Goal: Task Accomplishment & Management: Complete application form

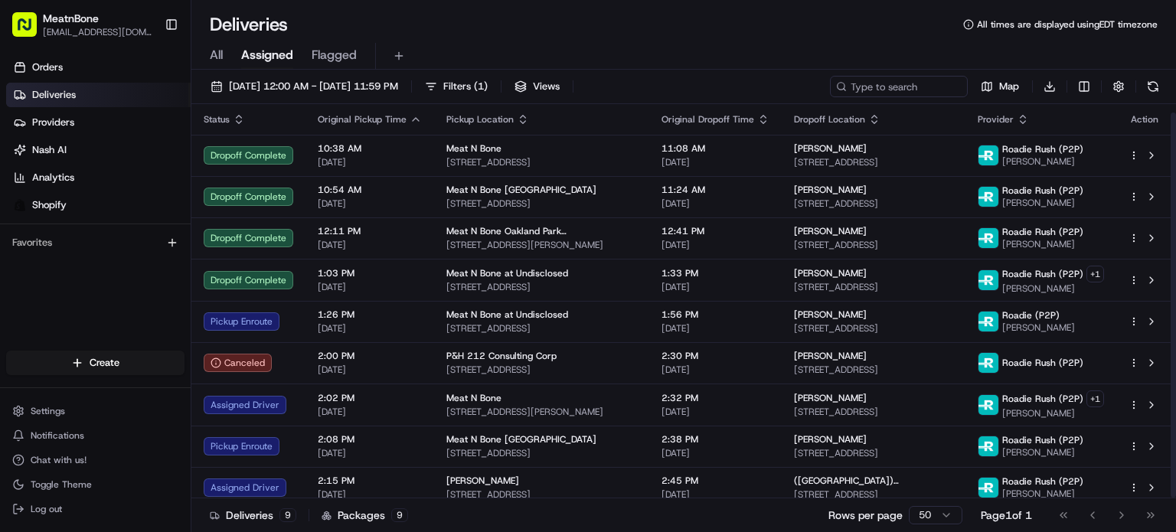
scroll to position [8, 0]
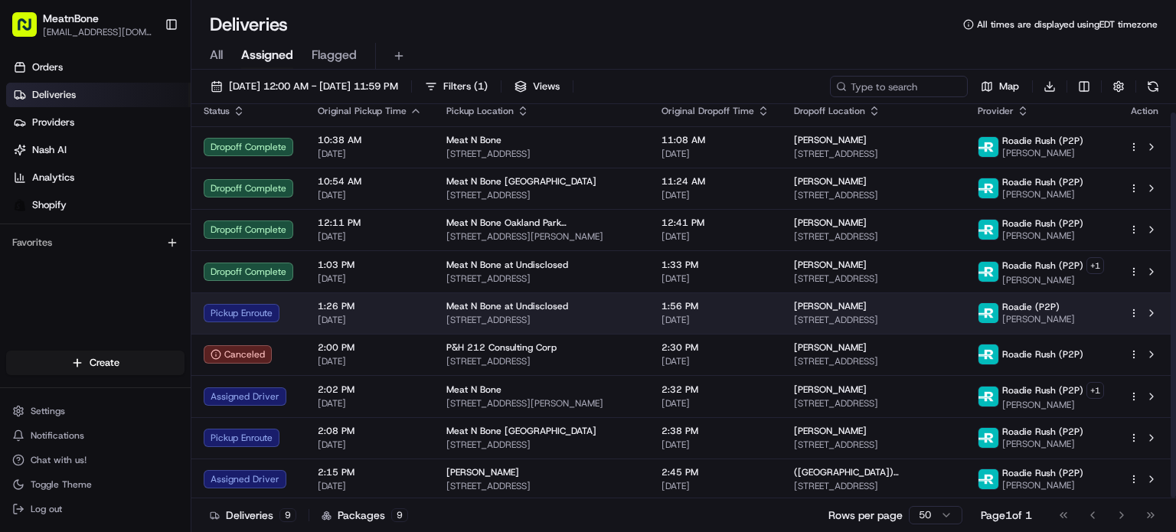
click at [1068, 316] on div "Roadie (P2P) [PERSON_NAME]" at bounding box center [1041, 313] width 126 height 25
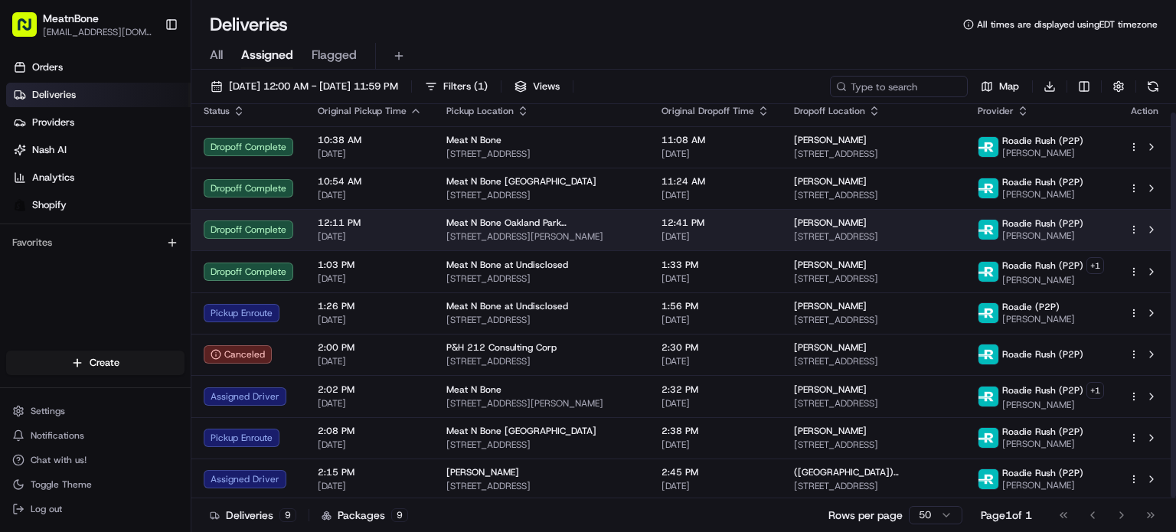
click at [926, 214] on td "[PERSON_NAME] Wisdom [STREET_ADDRESS]" at bounding box center [874, 229] width 184 height 41
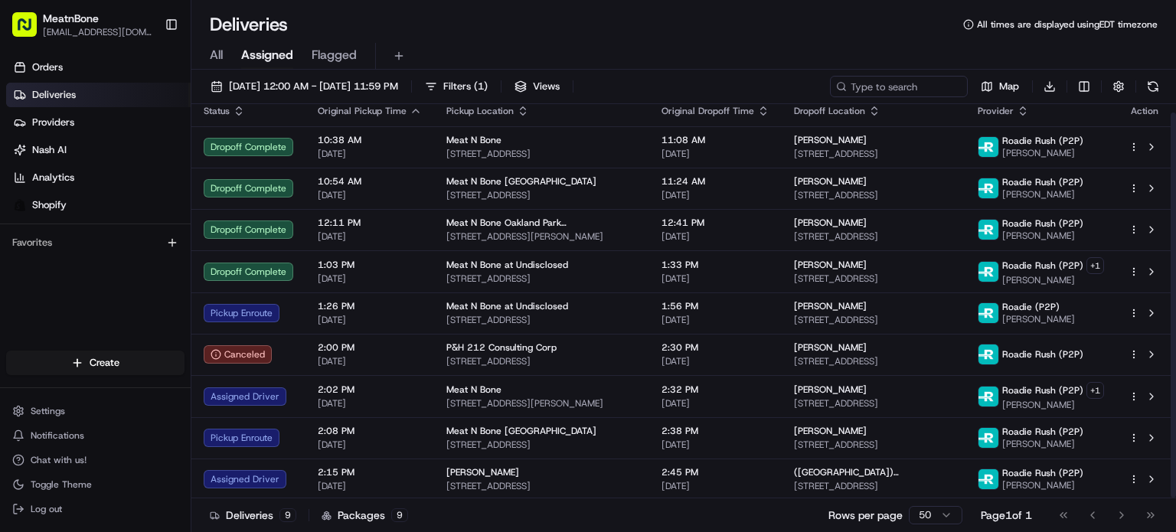
click at [137, 342] on div "Create Settings Notifications Chat with us! Toggle Theme Log out" at bounding box center [95, 436] width 191 height 194
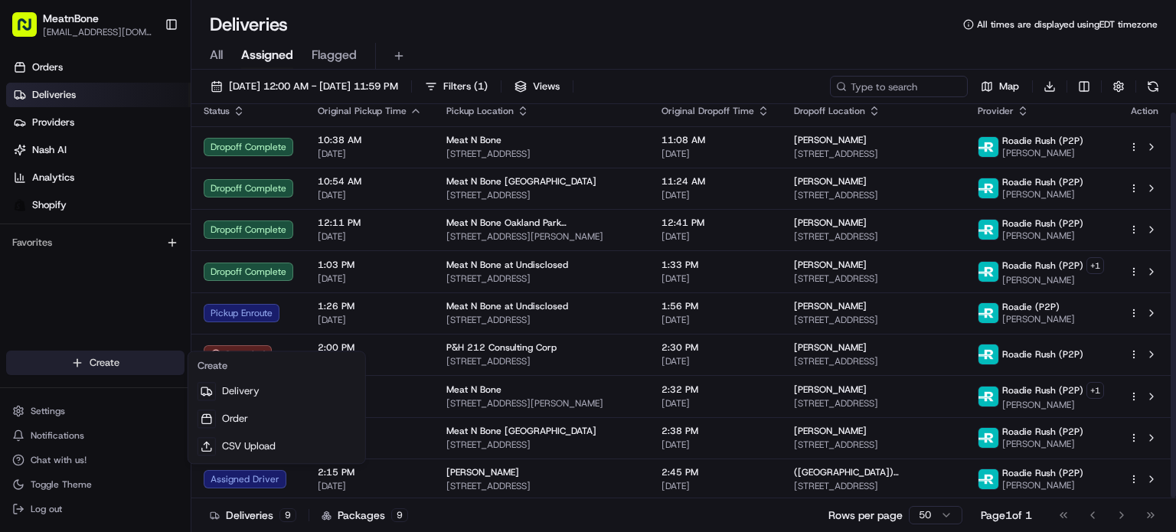
click at [138, 368] on html "MeatnBone [EMAIL_ADDRESS][DOMAIN_NAME] Toggle Sidebar Orders Deliveries Provide…" at bounding box center [588, 266] width 1176 height 532
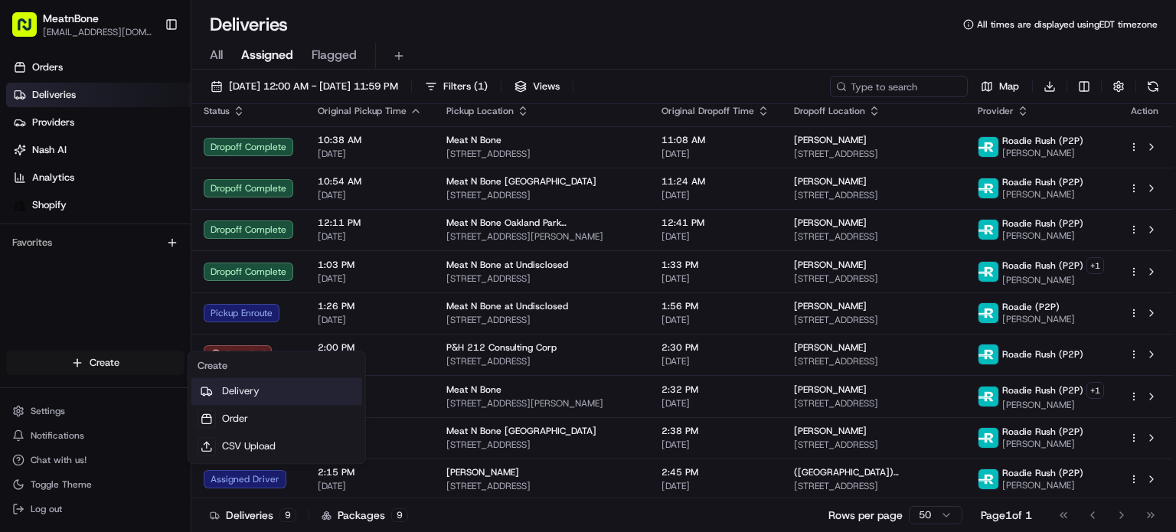
click at [237, 378] on link "Delivery" at bounding box center [276, 392] width 171 height 28
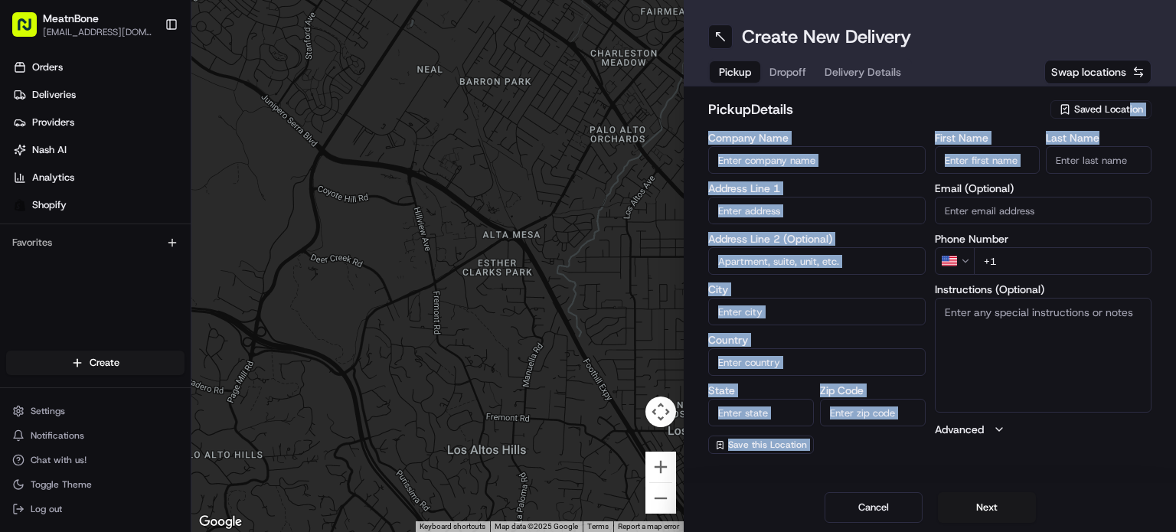
drag, startPoint x: 1128, startPoint y: 126, endPoint x: 1130, endPoint y: 116, distance: 10.2
click at [1130, 116] on div "pickup Details Saved Location Company Name Address Line 1 Address Line 2 (Optio…" at bounding box center [929, 276] width 443 height 355
click at [1130, 116] on div "Saved Location" at bounding box center [1101, 109] width 101 height 18
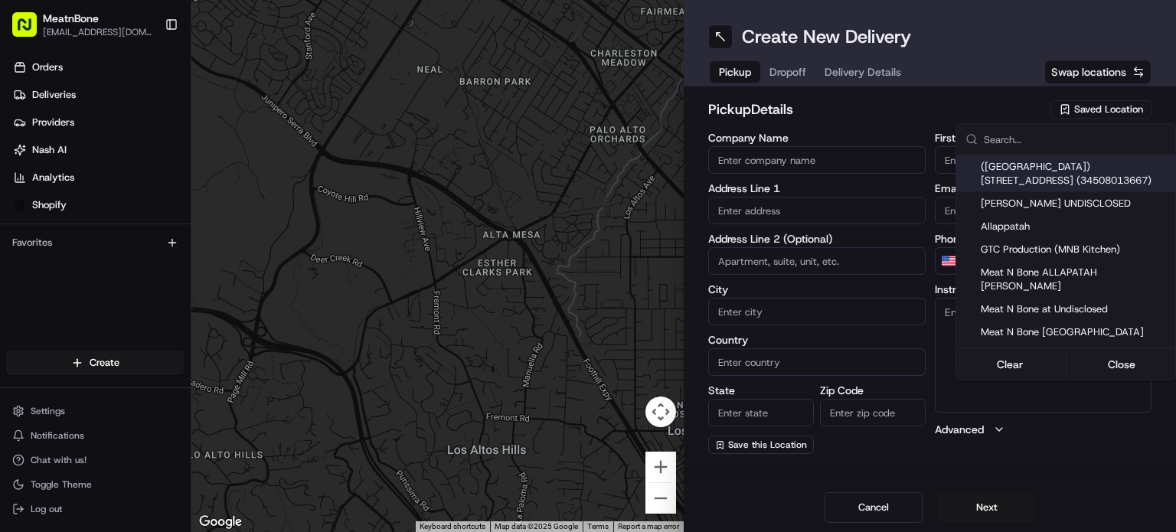
click at [1133, 103] on html "MeatnBone [EMAIL_ADDRESS][DOMAIN_NAME] Toggle Sidebar Orders Deliveries Provide…" at bounding box center [588, 266] width 1176 height 532
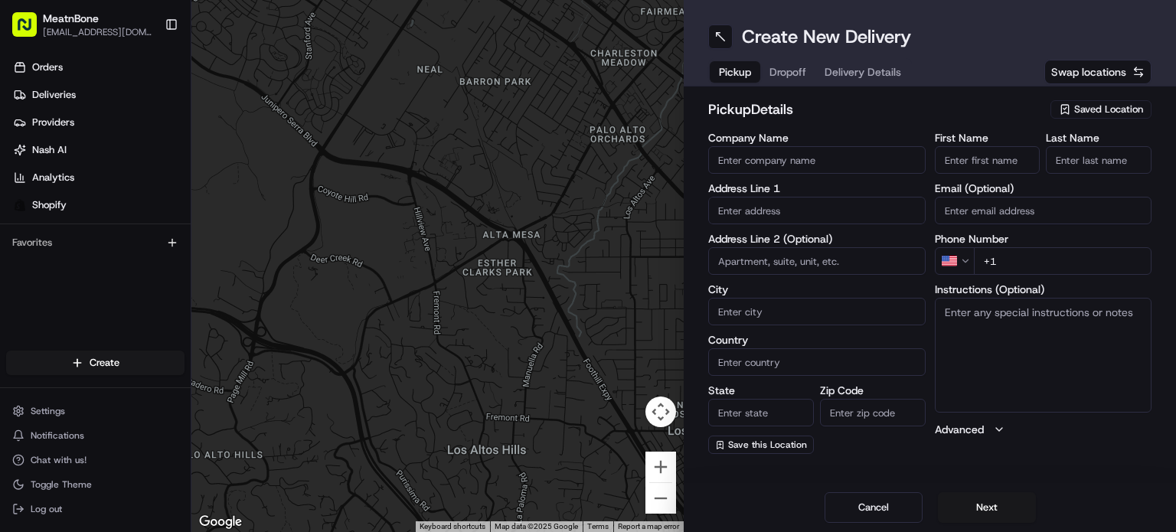
drag, startPoint x: 1133, startPoint y: 103, endPoint x: 1130, endPoint y: 114, distance: 11.2
click at [1133, 104] on span "Saved Location" at bounding box center [1109, 110] width 69 height 14
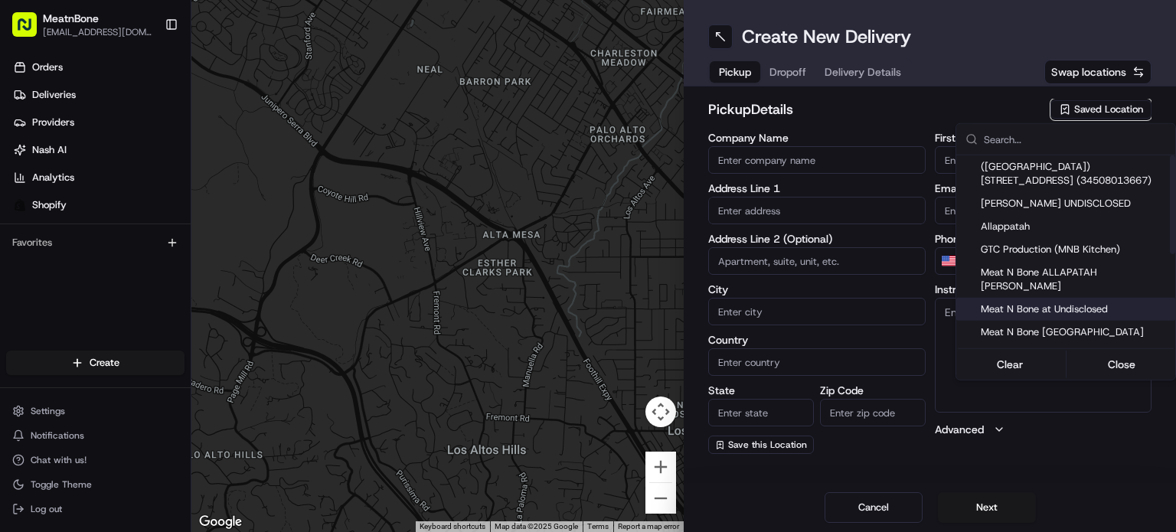
click at [1084, 298] on div "Meat N Bone at Undisclosed" at bounding box center [1066, 309] width 219 height 23
type input "Meat N Bone at Undisclosed"
type input "2207 Coral Wy"
type input "Coral Gables"
type input "US"
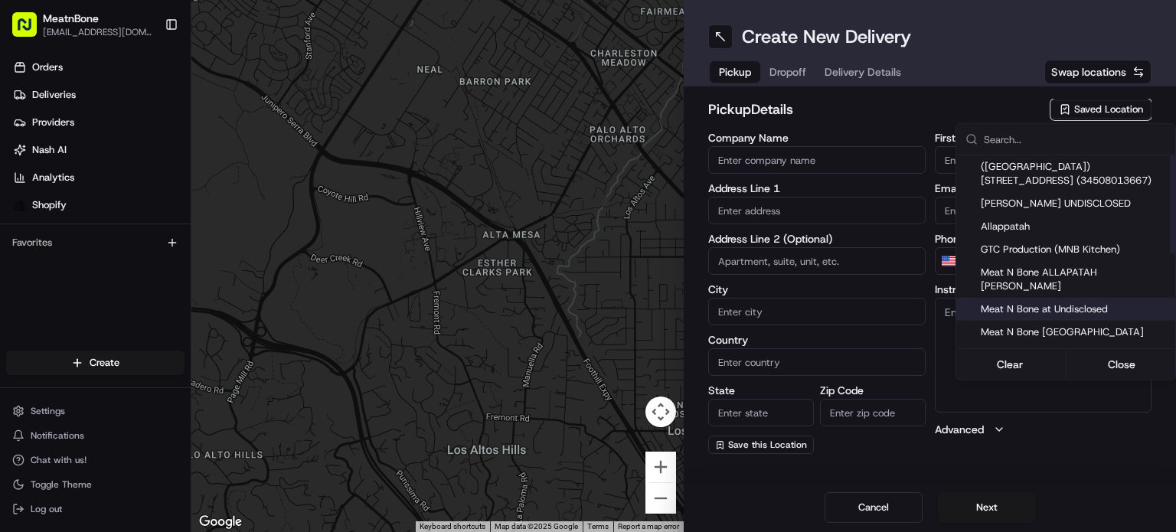
type input "FL"
type input "33145"
type input "Meat N"
type input "Bone"
type input "[PHONE_NUMBER]"
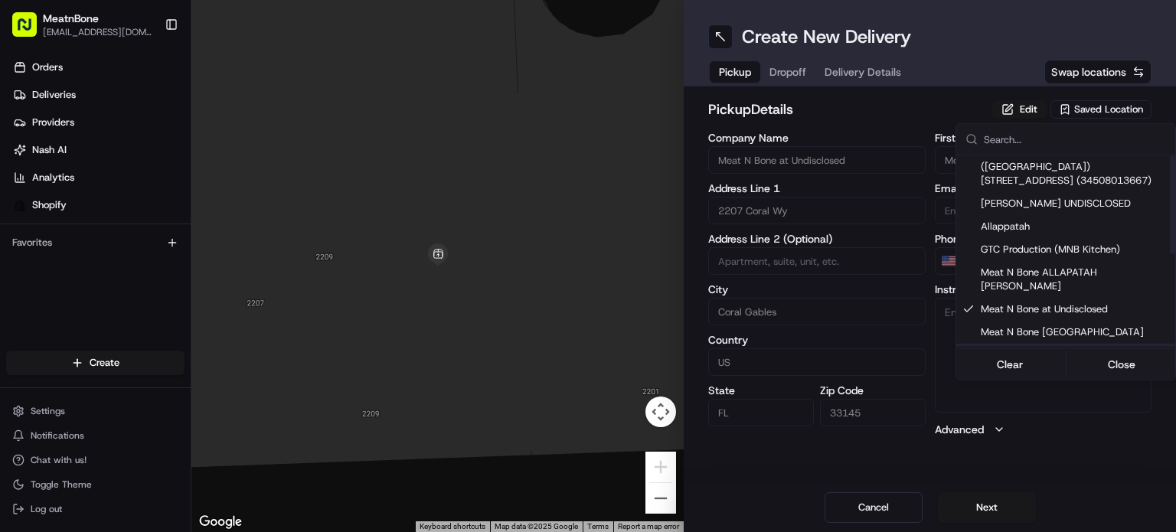
click at [986, 507] on html "MeatnBone [EMAIL_ADDRESS][DOMAIN_NAME] Toggle Sidebar Orders Deliveries Provide…" at bounding box center [588, 266] width 1176 height 532
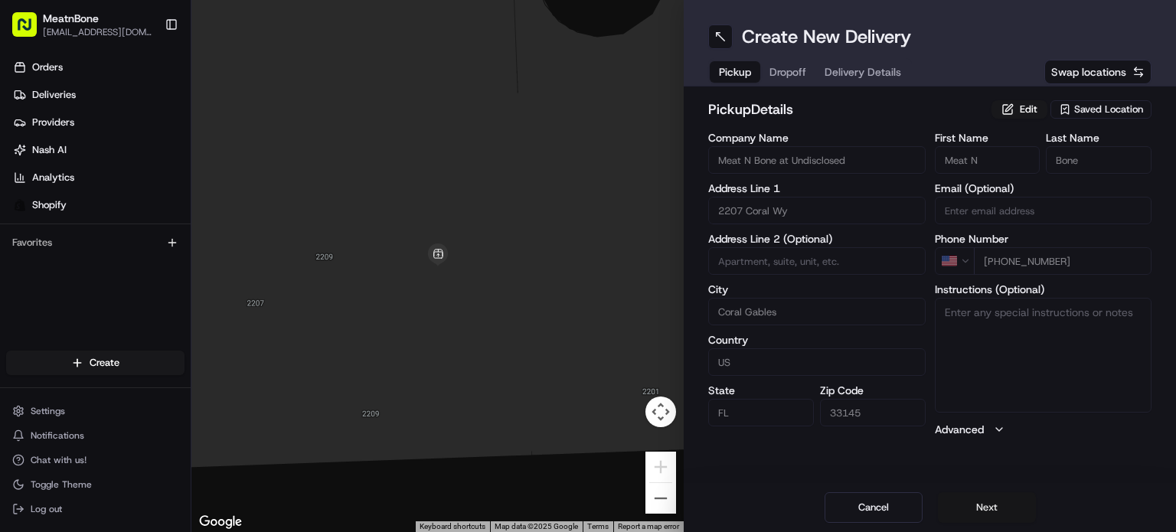
click at [986, 506] on button "Next" at bounding box center [987, 507] width 98 height 31
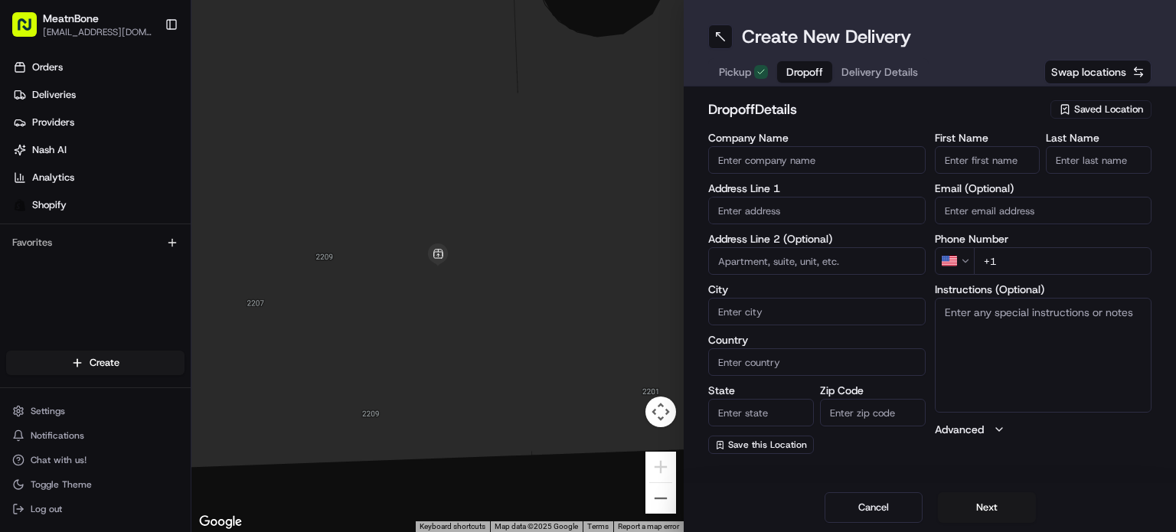
click at [822, 209] on input "text" at bounding box center [817, 211] width 218 height 28
paste input "[STREET_ADDRESS]"
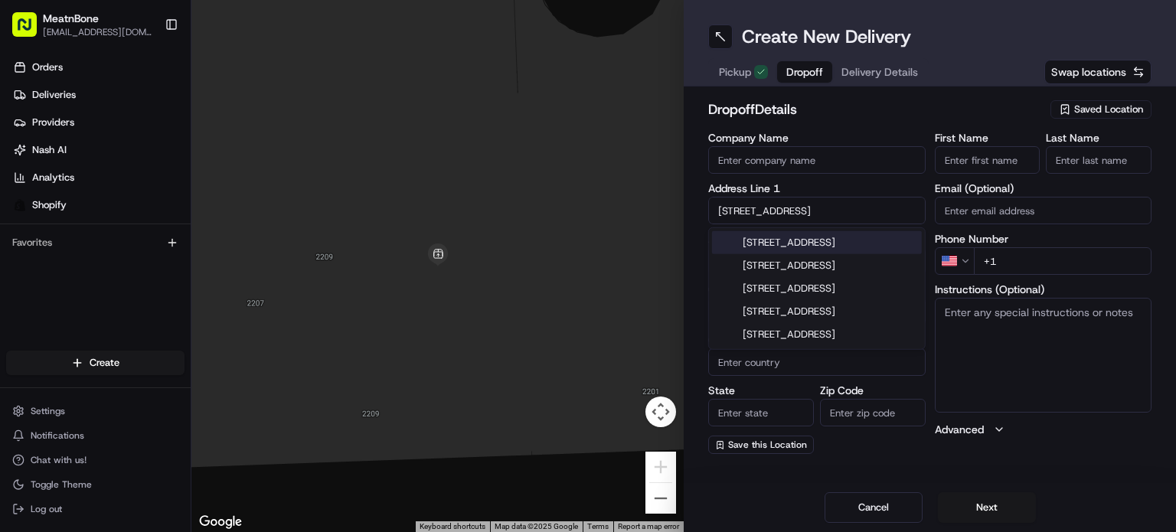
click at [842, 248] on div "[STREET_ADDRESS]" at bounding box center [817, 242] width 210 height 23
type input "[STREET_ADDRESS]"
type input "Hialeah"
type input "[GEOGRAPHIC_DATA]"
type input "FL"
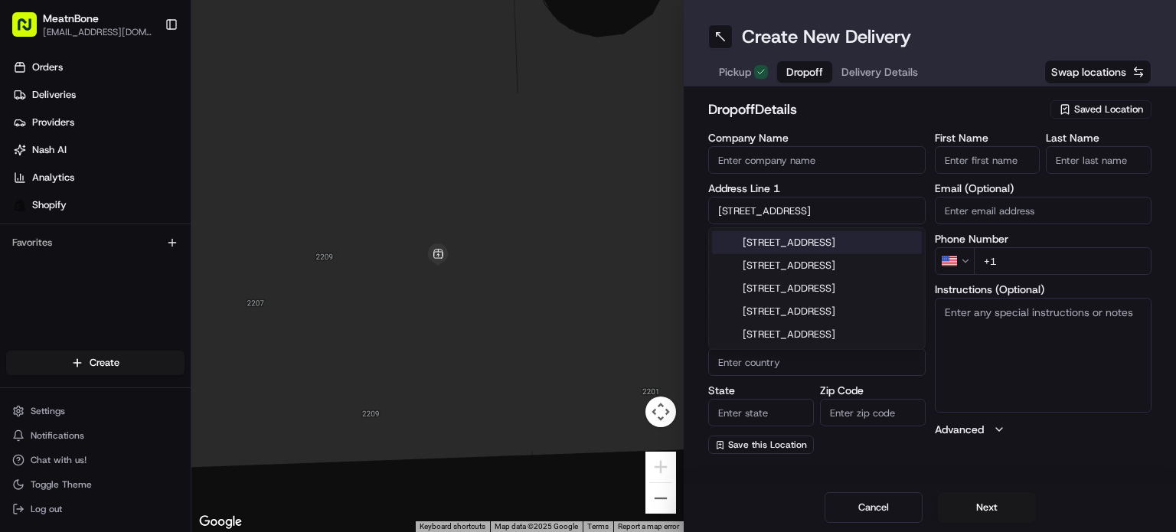
type input "33015"
type input "[STREET_ADDRESS]"
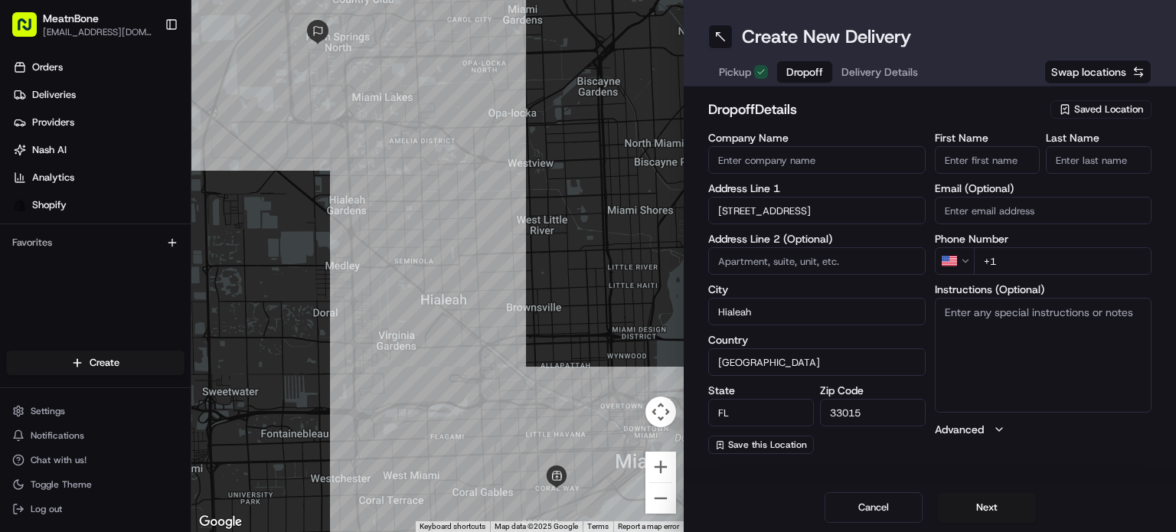
click at [1012, 271] on input "+1" at bounding box center [1063, 261] width 178 height 28
paste input "[PHONE_NUMBER]"
type input "[PHONE_NUMBER]"
click at [967, 176] on div "First Name Last Name Email (Optional) Phone Number US [PHONE_NUMBER] Instructio…" at bounding box center [1044, 293] width 218 height 322
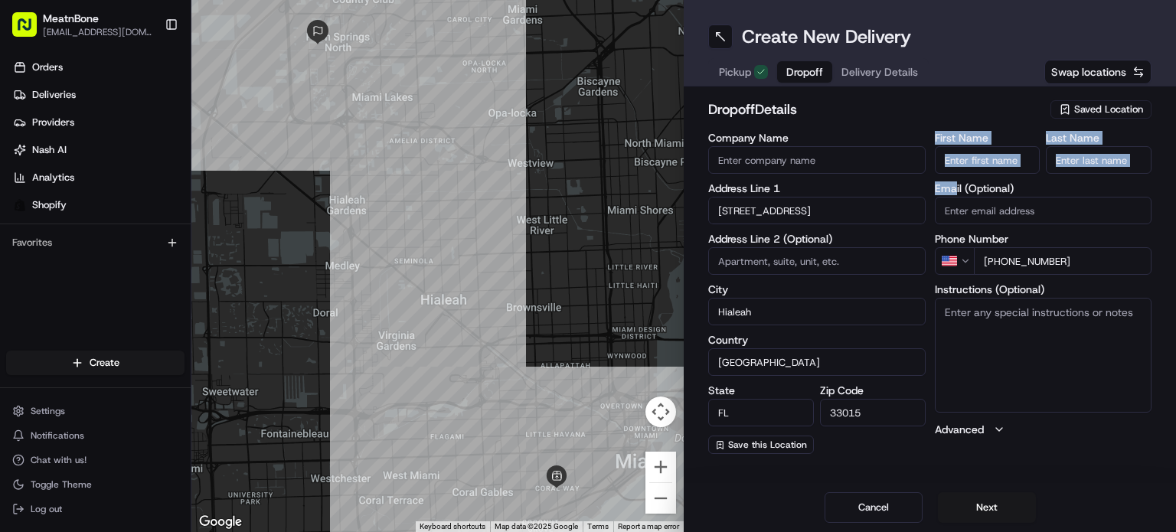
click at [968, 175] on div "First Name Last Name Email (Optional) Phone Number US [PHONE_NUMBER] Instructio…" at bounding box center [1044, 293] width 218 height 322
click at [976, 163] on input "First Name" at bounding box center [988, 160] width 106 height 28
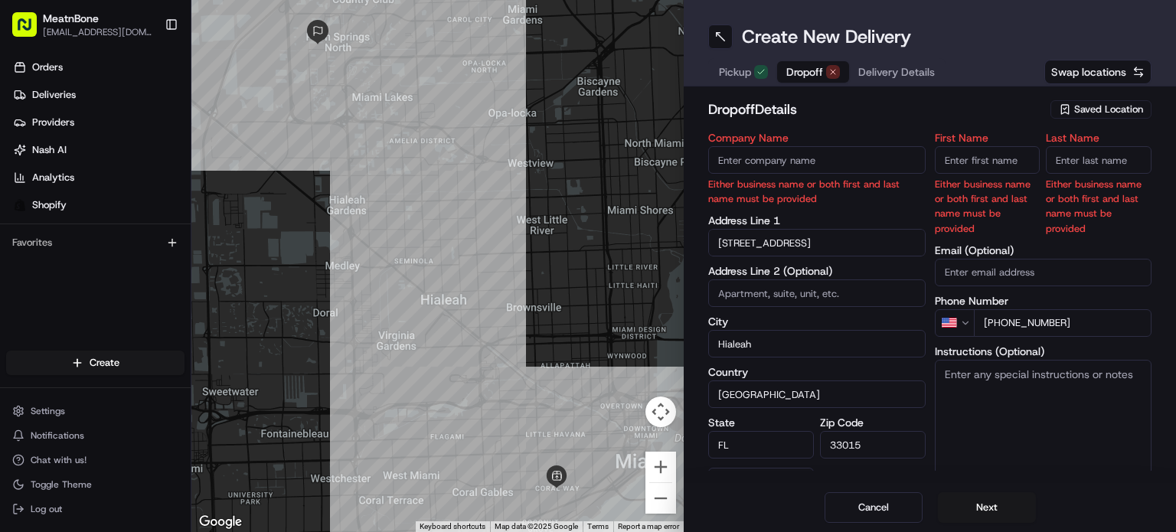
click at [987, 105] on h2 "dropoff Details" at bounding box center [874, 109] width 333 height 21
click at [970, 163] on input "First Name" at bounding box center [988, 160] width 106 height 28
paste input "[PERSON_NAME]"
drag, startPoint x: 977, startPoint y: 159, endPoint x: 999, endPoint y: 162, distance: 21.7
click at [1062, 161] on div "First Name [PERSON_NAME] business name or both first and last name must be prov…" at bounding box center [1044, 183] width 218 height 103
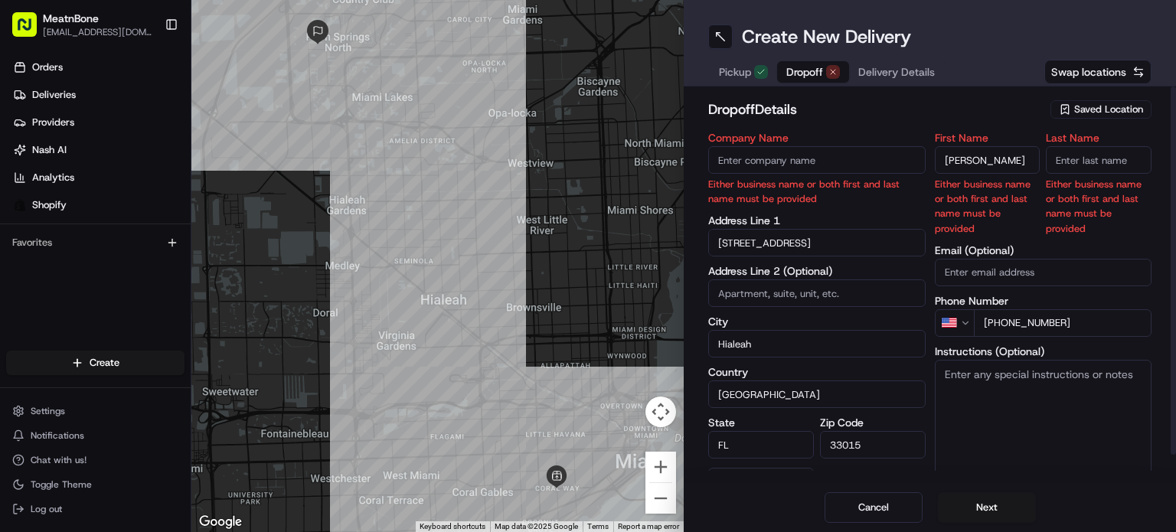
type input "[PERSON_NAME]"
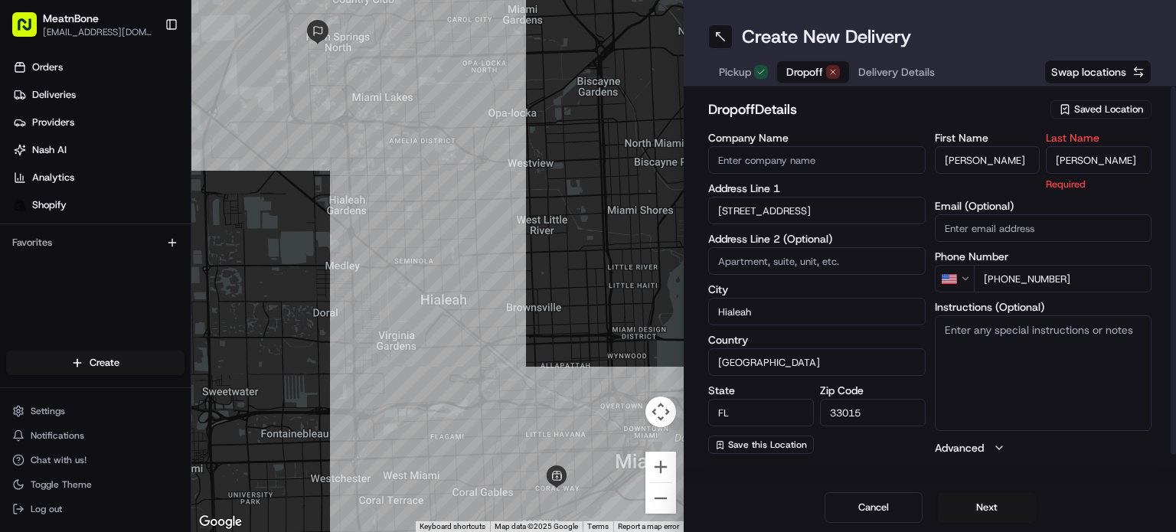
type input "[PERSON_NAME]"
click at [1042, 110] on div "dropoff Details Saved Location" at bounding box center [929, 113] width 443 height 28
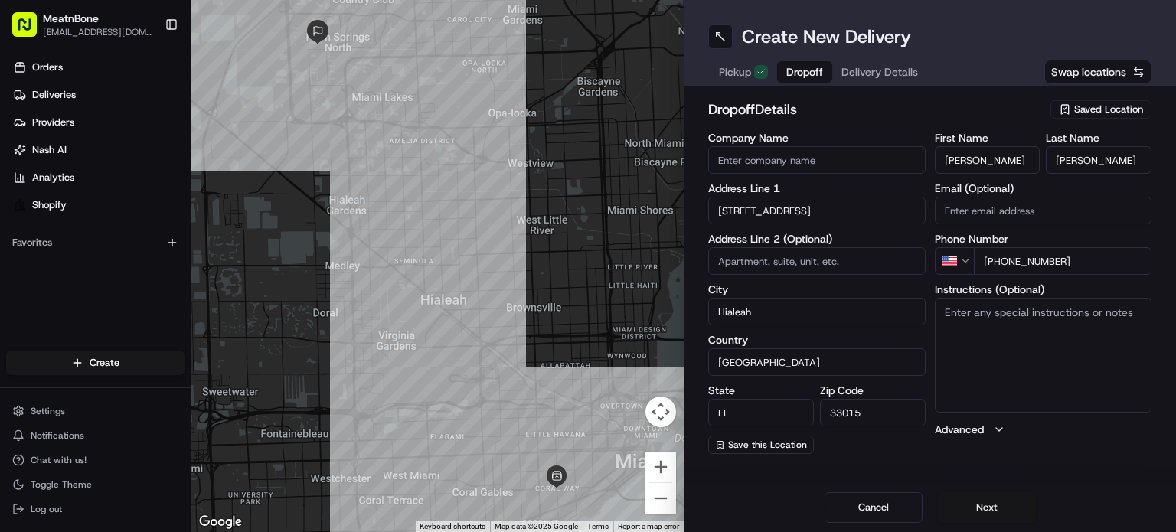
click at [983, 509] on button "Next" at bounding box center [987, 507] width 98 height 31
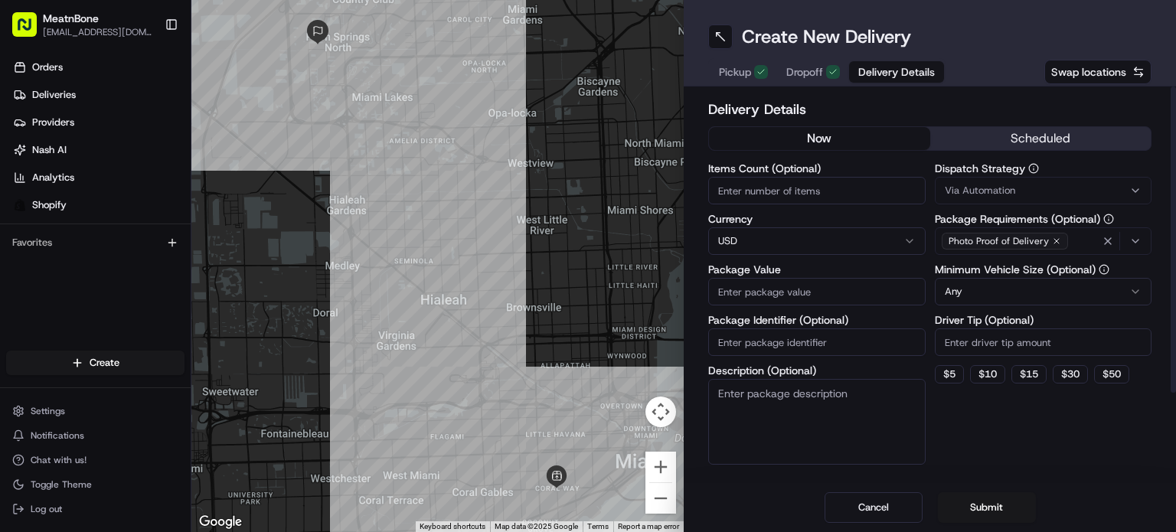
click at [781, 291] on input "Package Value" at bounding box center [817, 292] width 218 height 28
type input "157"
click at [990, 505] on button "Submit" at bounding box center [987, 507] width 98 height 31
